Goal: Information Seeking & Learning: Learn about a topic

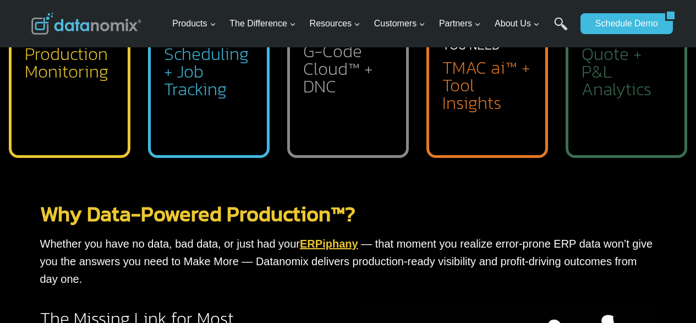
scroll to position [605, 0]
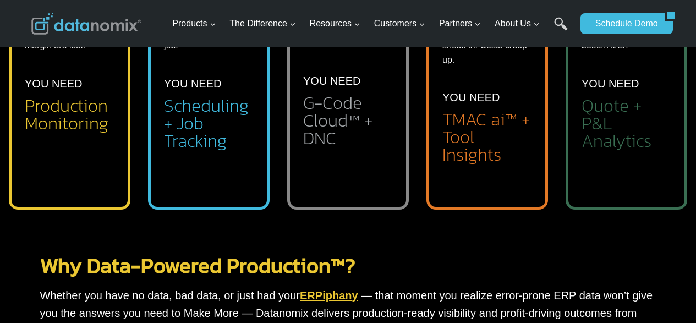
click at [149, 86] on div "Scheduling & Forecasting Struggles? Jobs run late. OTD suffers. No one knows wh…" at bounding box center [209, 49] width 122 height 321
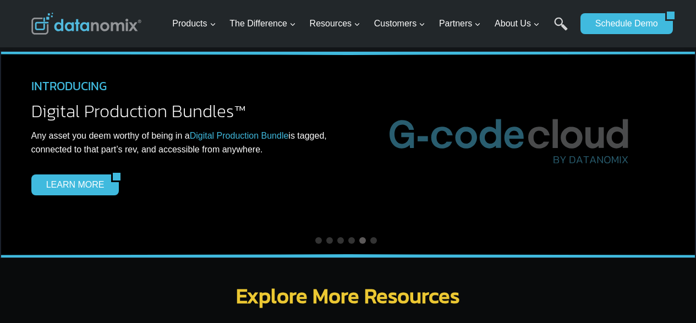
scroll to position [3521, 0]
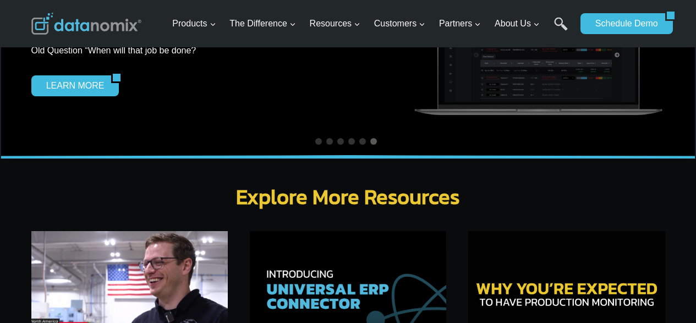
click at [342, 302] on img at bounding box center [348, 296] width 196 height 131
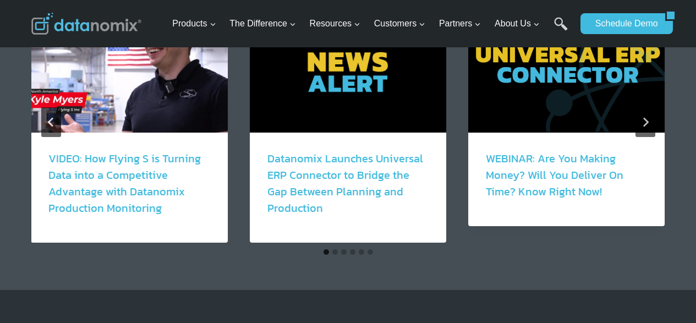
scroll to position [2090, 0]
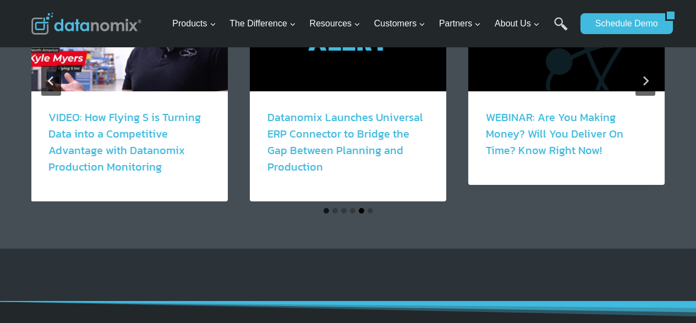
click at [361, 208] on button "Go to slide 5" at bounding box center [362, 211] width 6 height 6
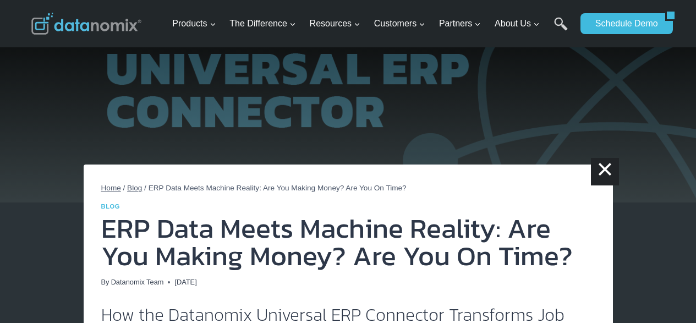
scroll to position [0, 0]
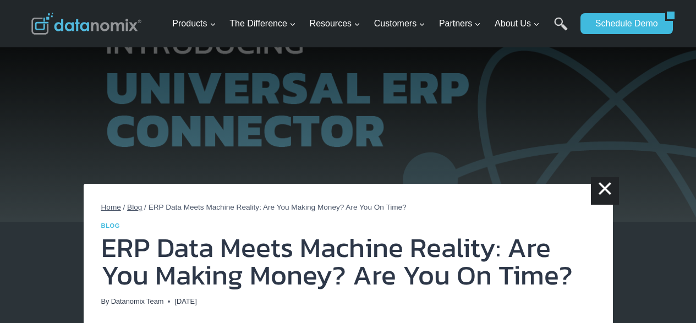
click at [106, 205] on span "Home" at bounding box center [111, 207] width 20 height 8
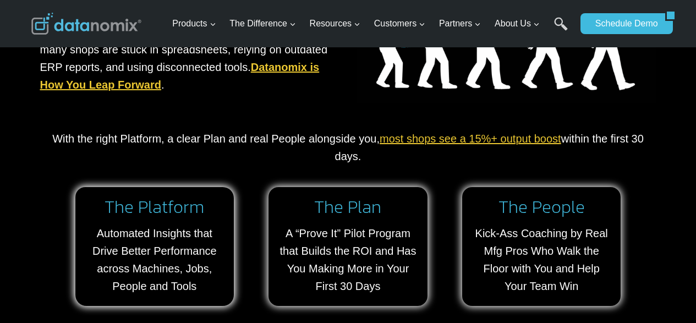
scroll to position [1045, 0]
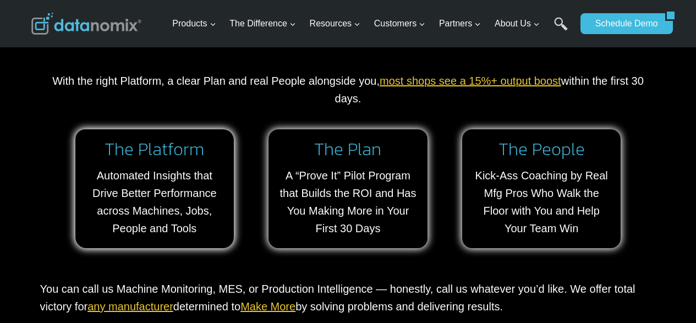
click at [45, 320] on p "You can call us Machine Monitoring, MES, or Production Intelligence — honestly,…" at bounding box center [348, 324] width 616 height 88
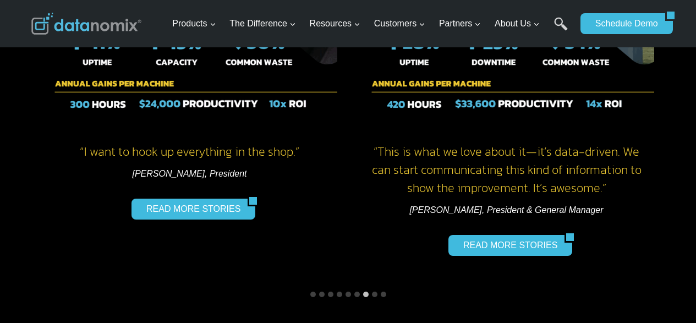
scroll to position [1705, 0]
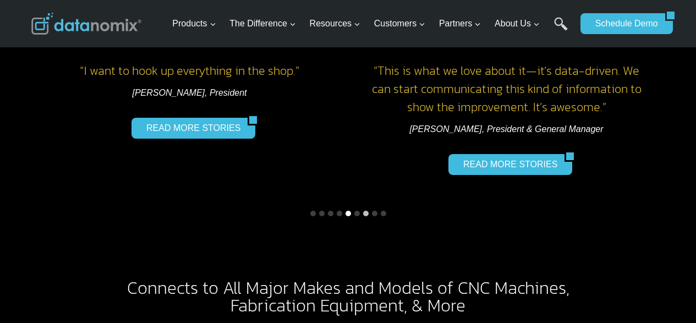
click at [347, 211] on button "Go to slide 5" at bounding box center [348, 214] width 6 height 6
